Goal: Find specific page/section: Find specific page/section

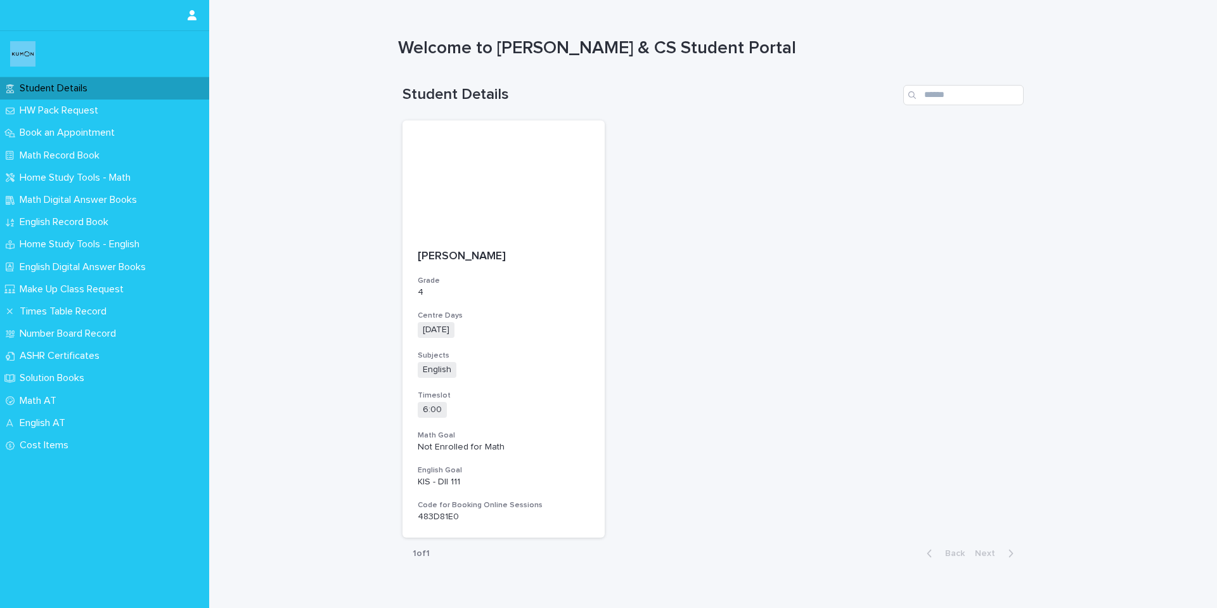
drag, startPoint x: 1131, startPoint y: 60, endPoint x: 982, endPoint y: 212, distance: 213.3
click at [982, 212] on div "[PERSON_NAME] Grade 4 Centre Days [DATE] + 0 Subjects English + 0 Timeslot 6:00…" at bounding box center [712, 329] width 621 height 418
